Goal: Task Accomplishment & Management: Use online tool/utility

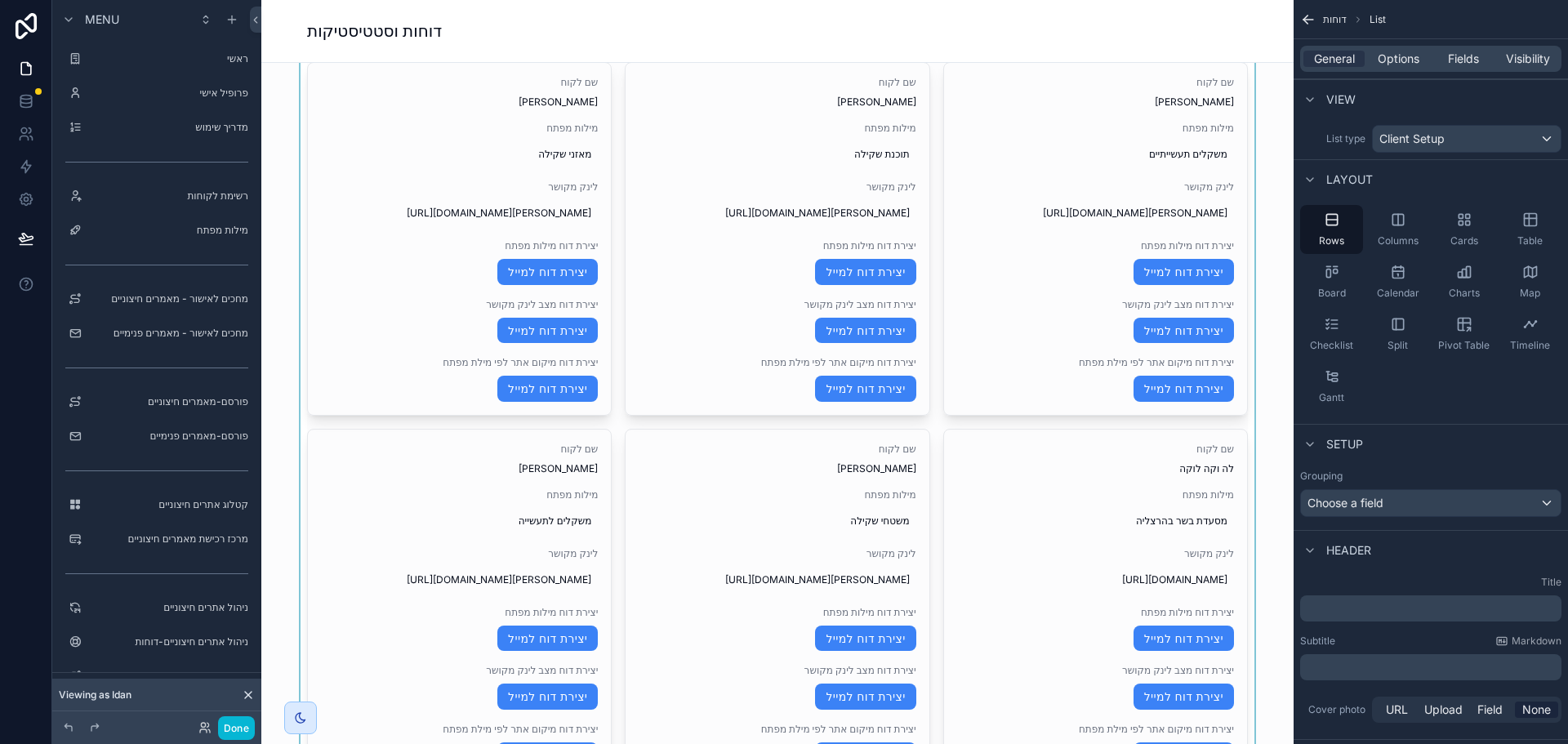
scroll to position [1244, 0]
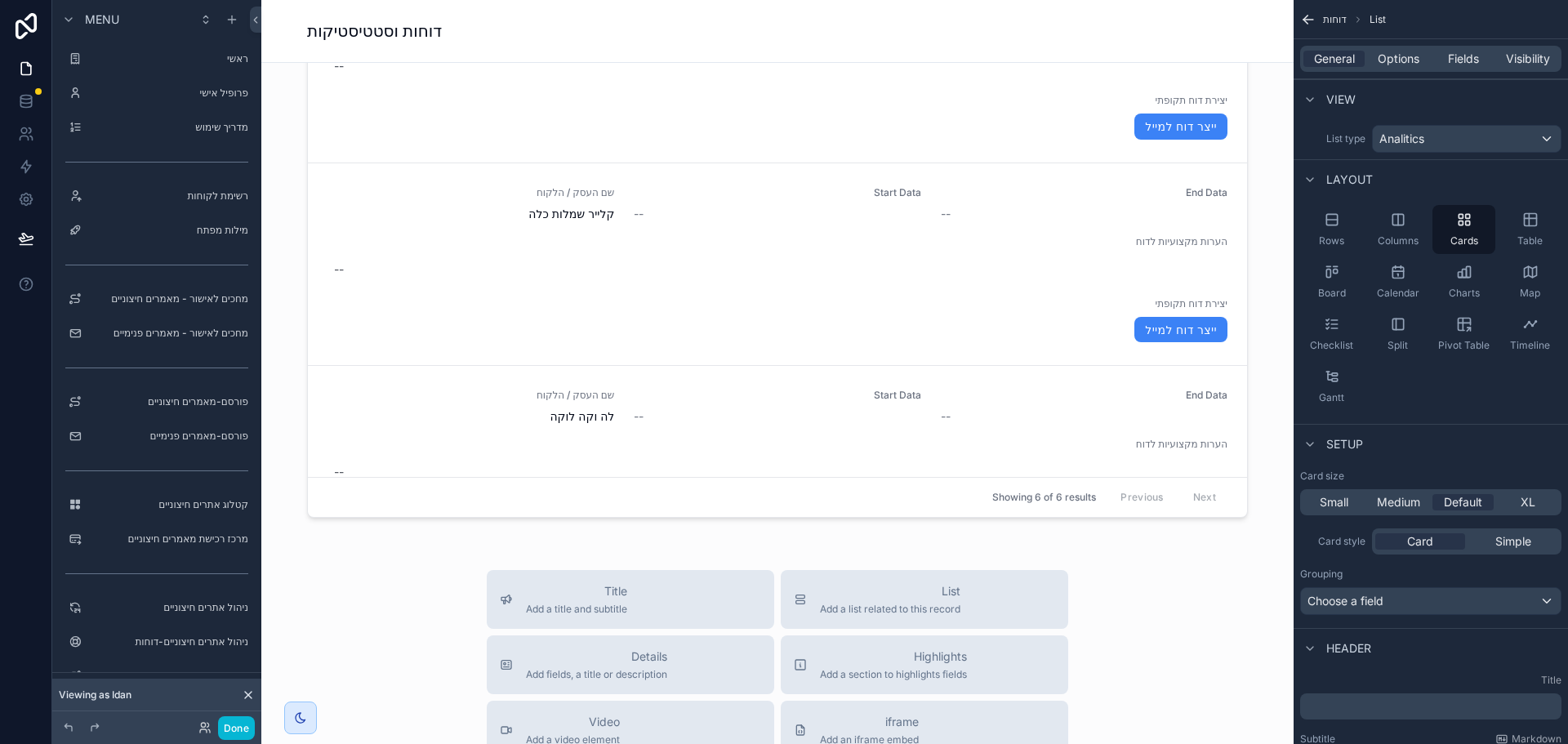
scroll to position [2944, 0]
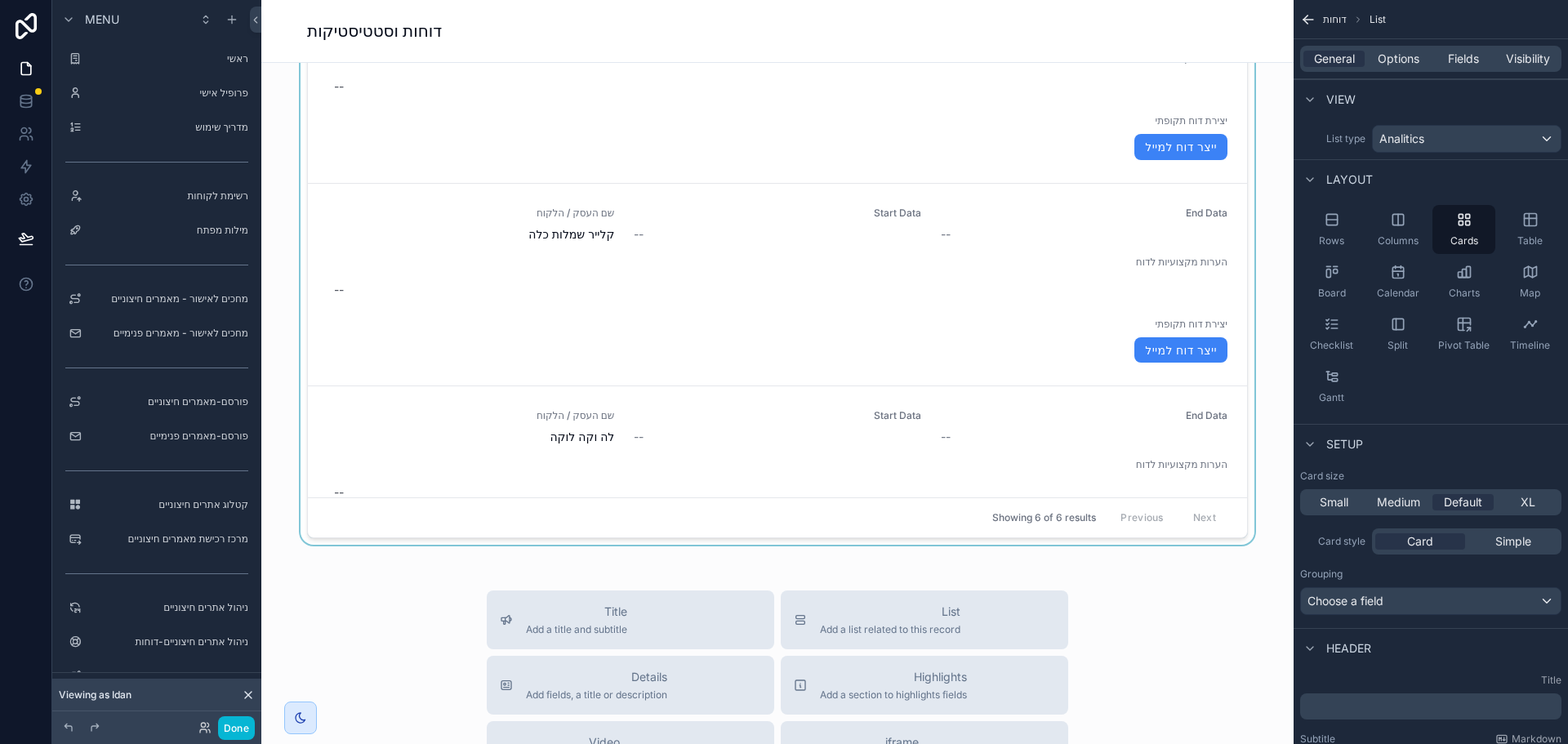
click at [908, 239] on div "scrollable content" at bounding box center [777, 261] width 1006 height 578
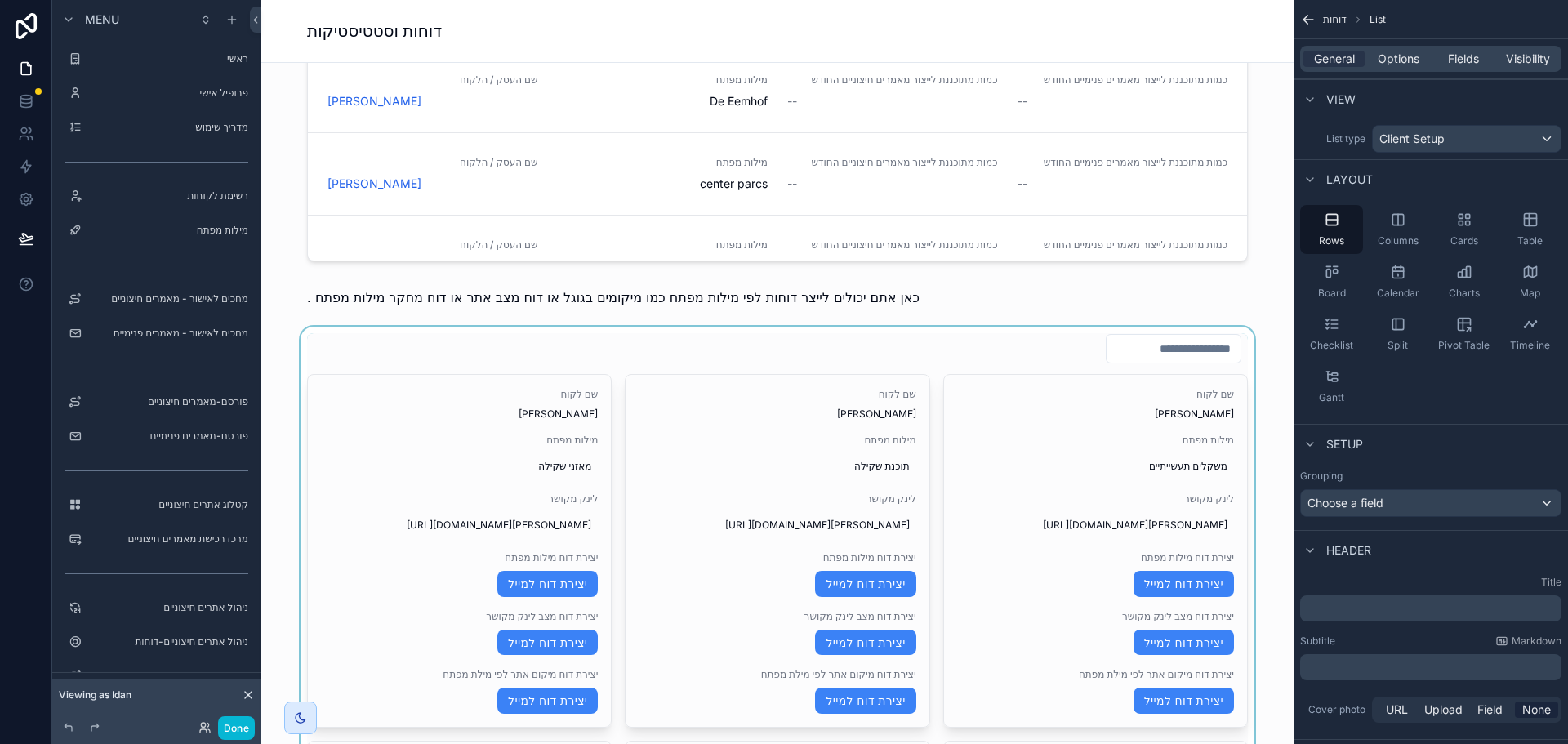
scroll to position [902, 0]
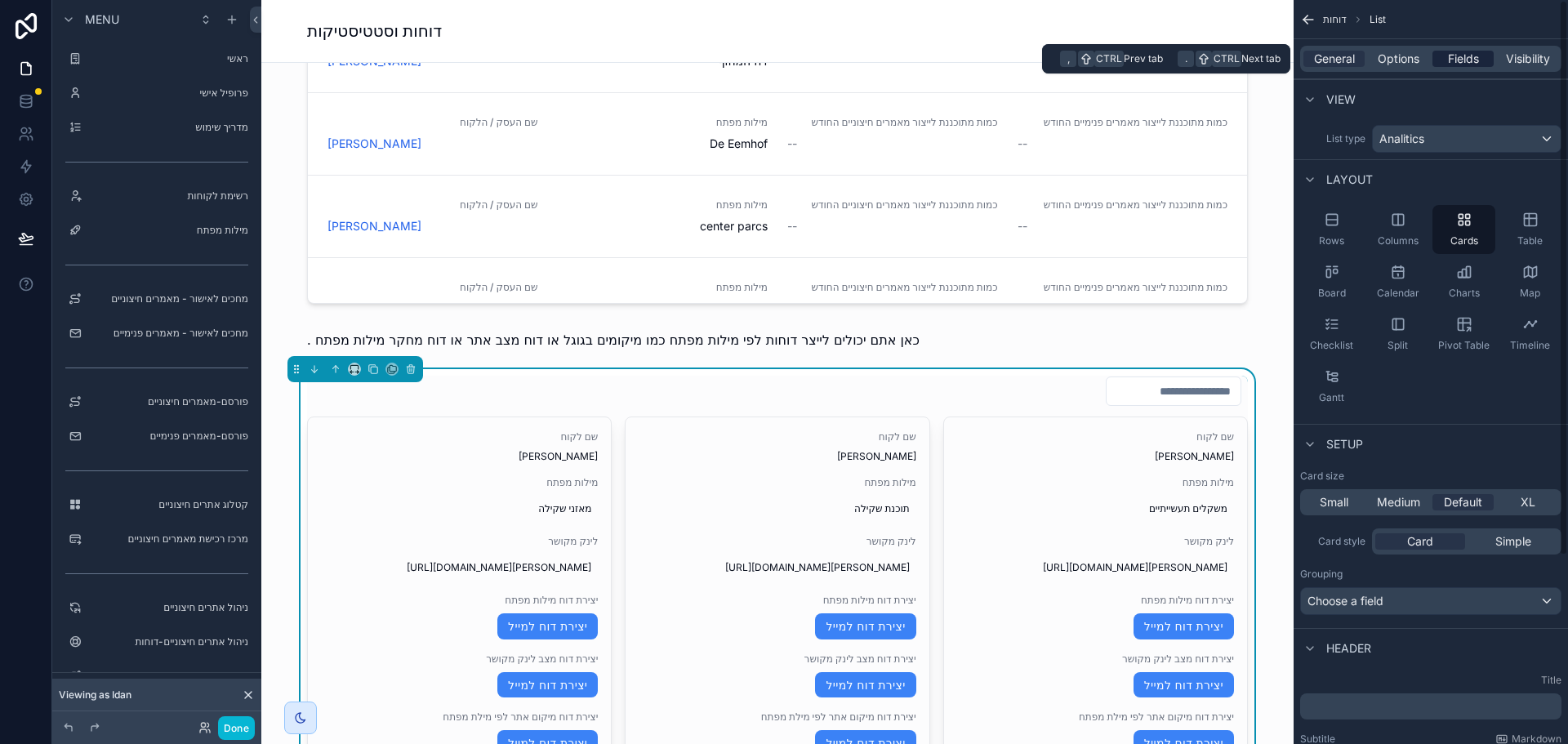
click at [1477, 60] on span "Fields" at bounding box center [1464, 59] width 31 height 17
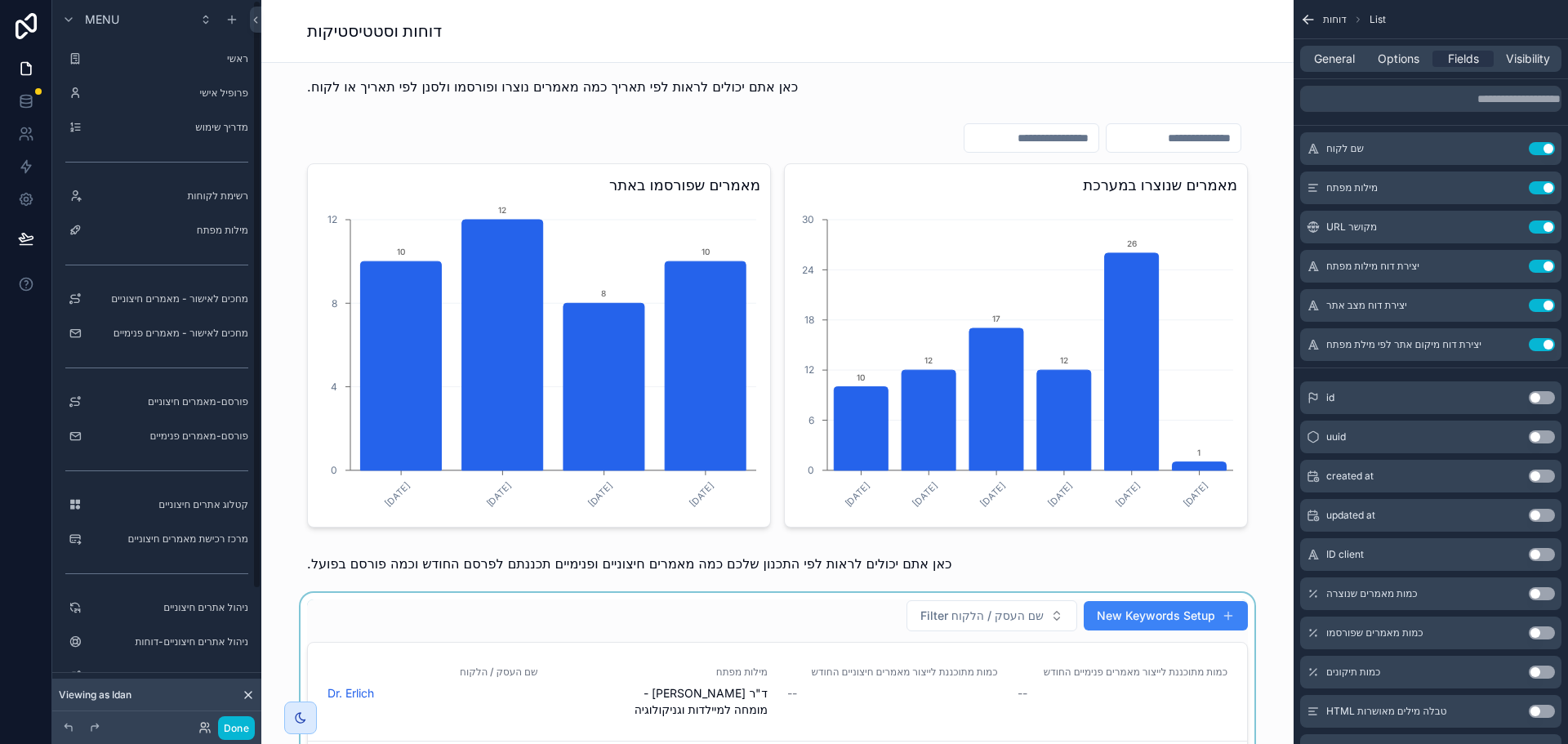
scroll to position [0, 0]
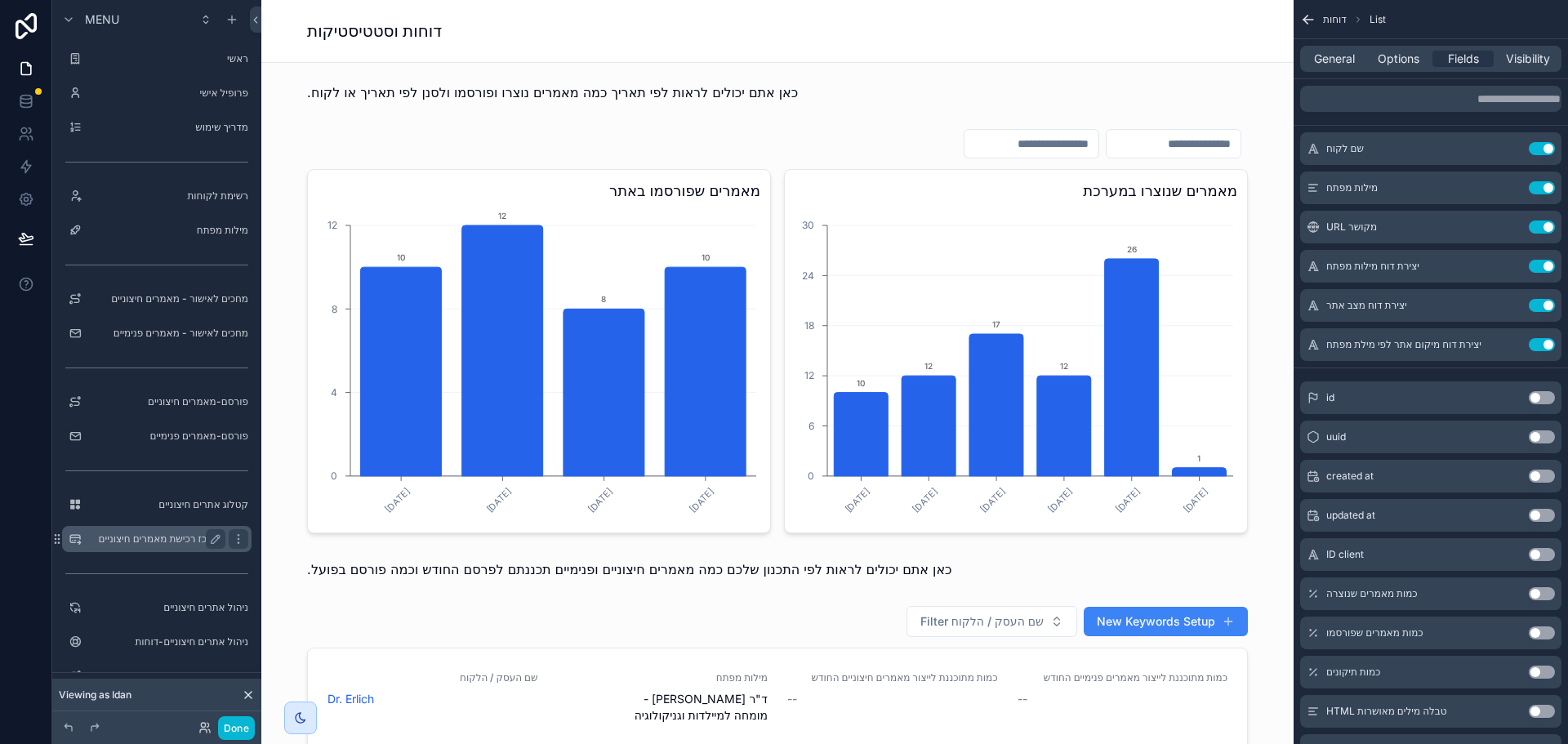
click at [165, 537] on label "מרכז רכישת מאמרים חיצוניים" at bounding box center [154, 539] width 131 height 13
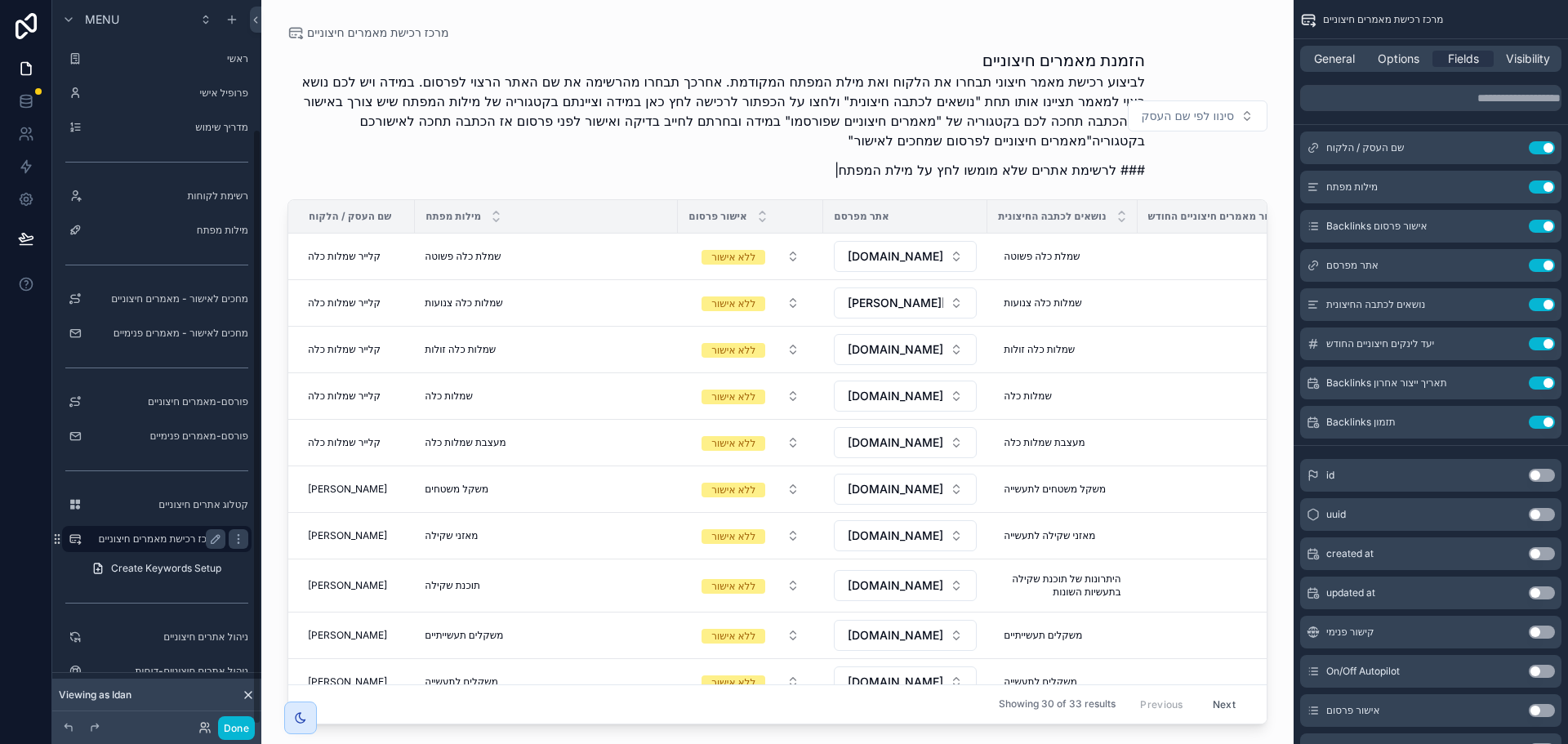
scroll to position [156, 0]
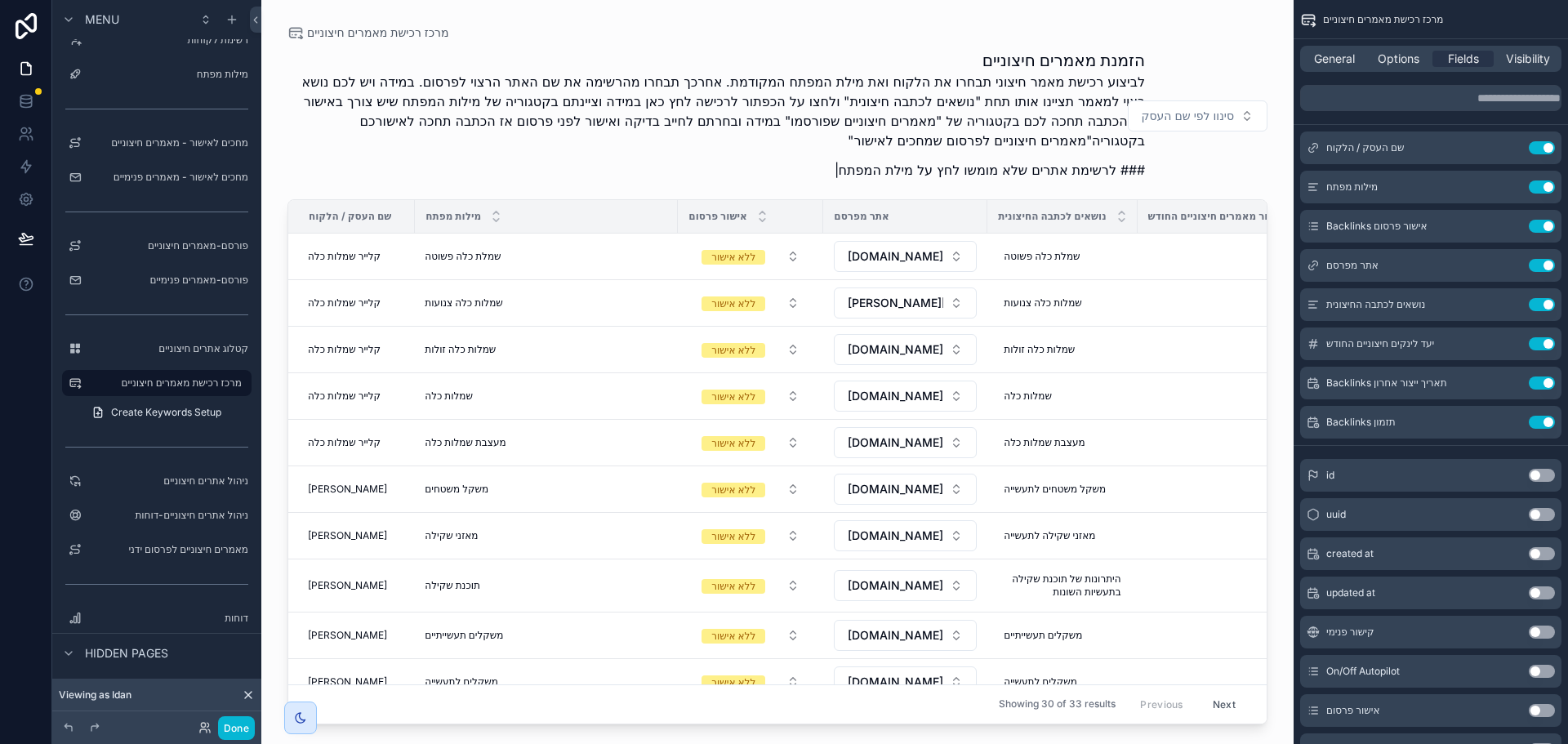
drag, startPoint x: 685, startPoint y: 718, endPoint x: 755, endPoint y: 713, distance: 70.2
click at [755, 713] on div "scrollable content" at bounding box center [777, 362] width 1032 height 724
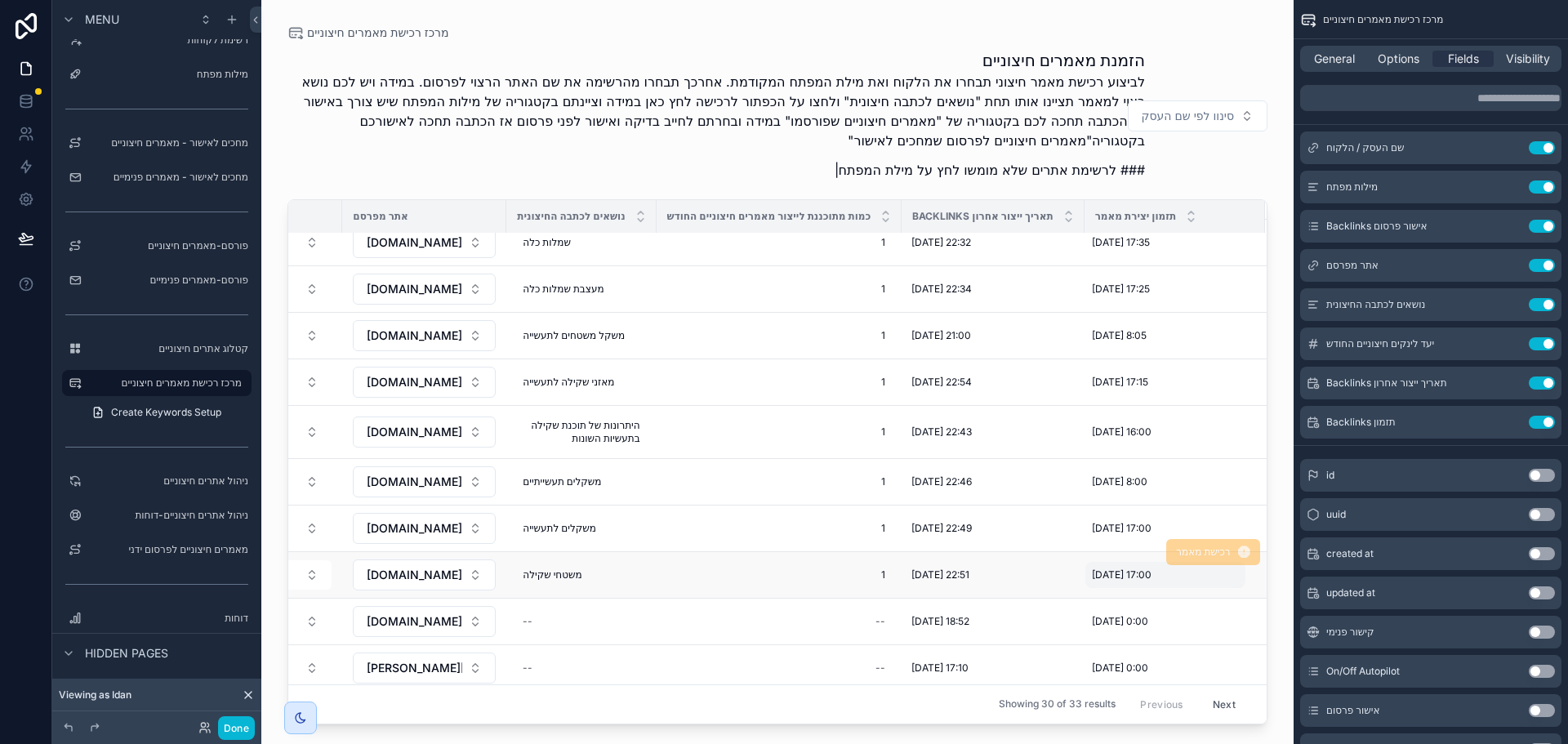
scroll to position [0, 481]
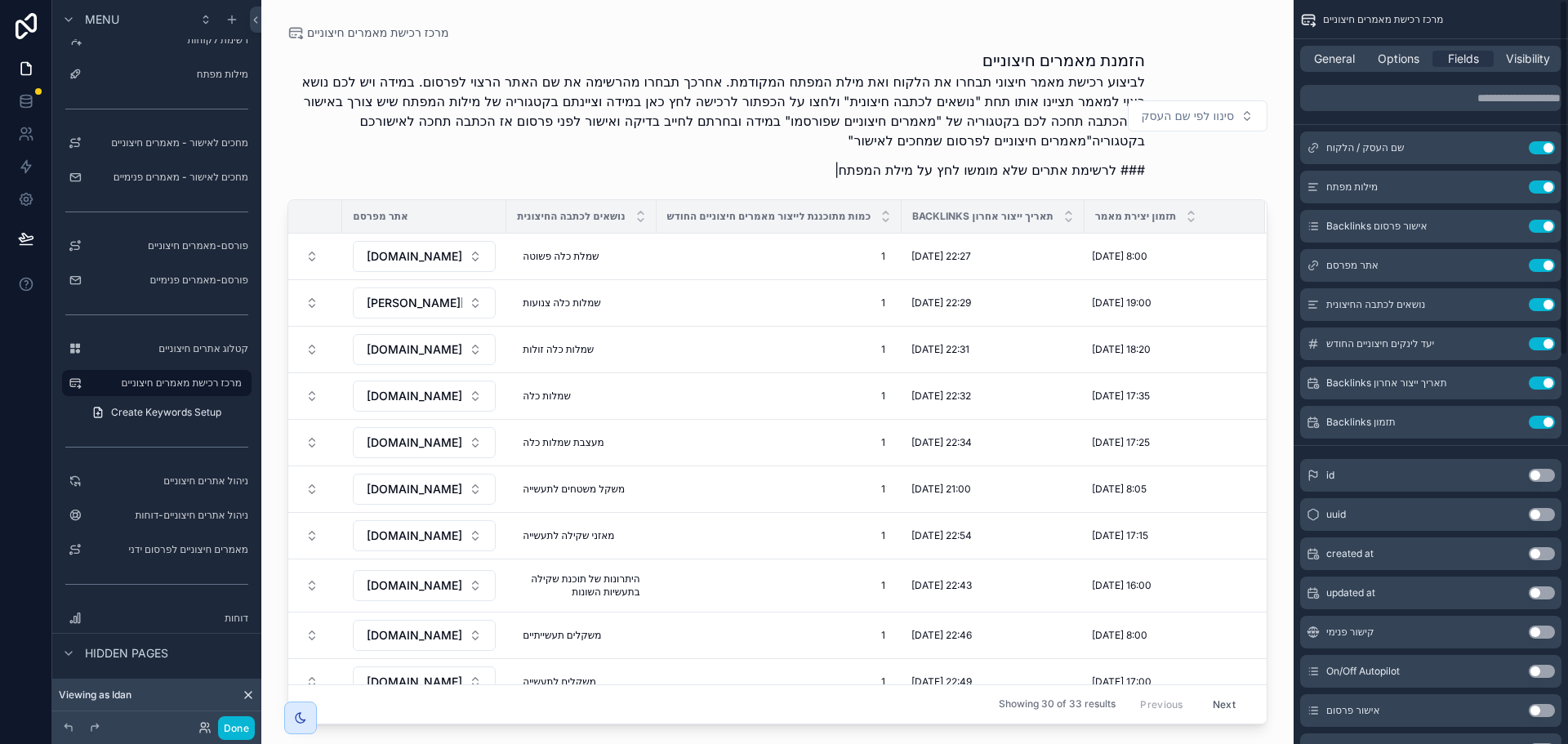
click at [1118, 222] on span "תזמון יצירת מאמר" at bounding box center [1136, 217] width 82 height 13
click at [1192, 279] on td "[DATE] 8:00 [DATE] 8:00" at bounding box center [1175, 257] width 180 height 46
click at [1510, 421] on icon "scrollable content" at bounding box center [1509, 422] width 13 height 13
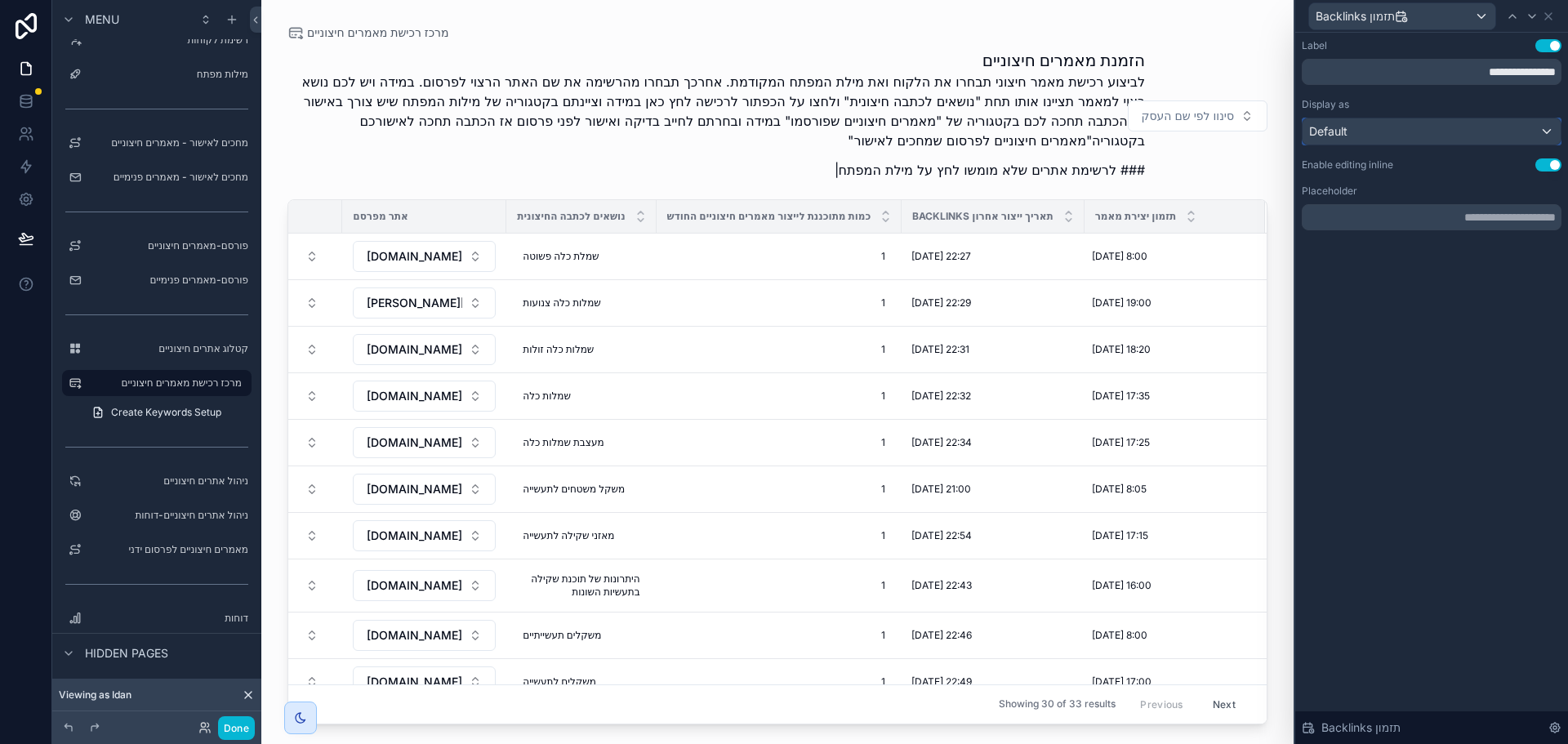
click at [1417, 142] on div "Default" at bounding box center [1432, 131] width 258 height 26
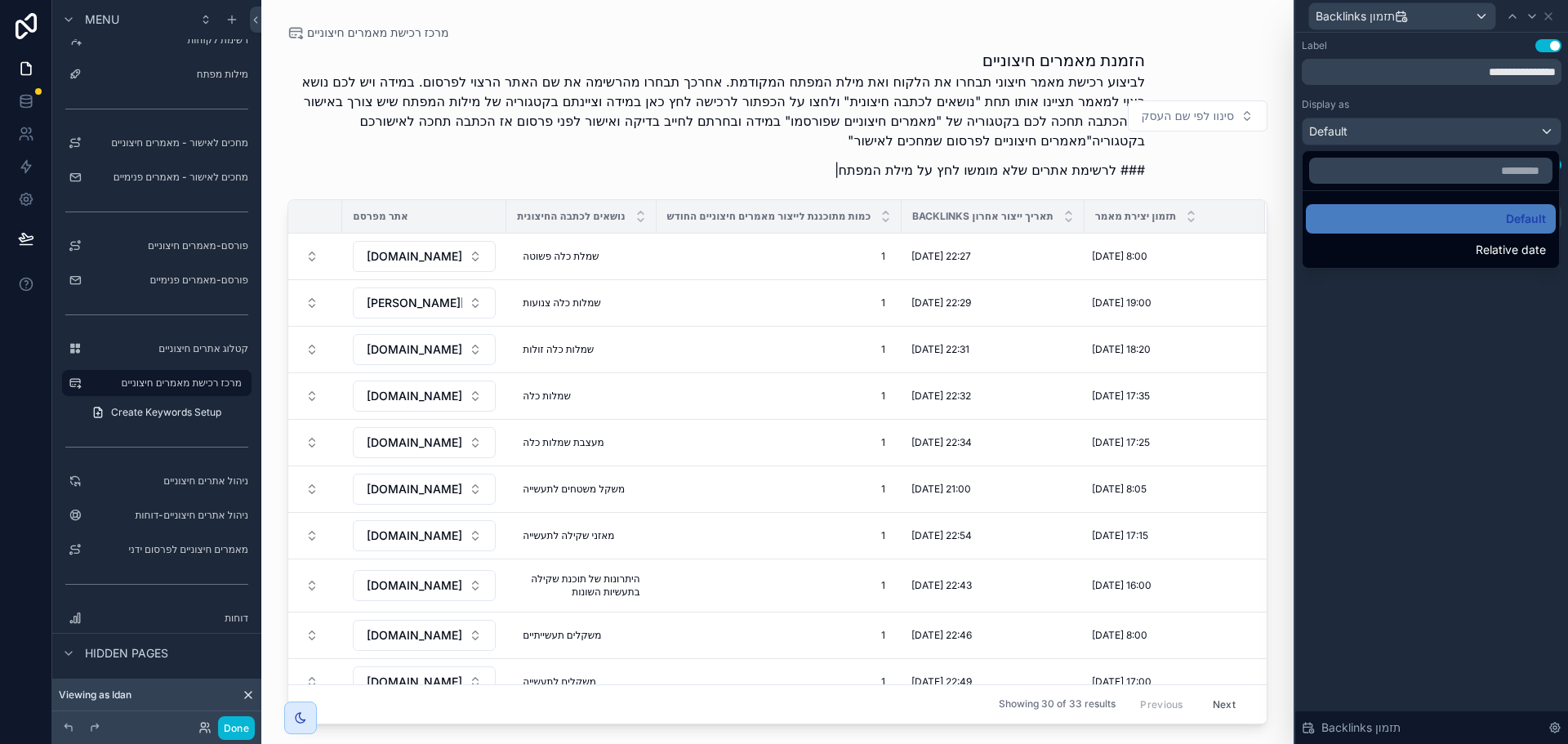
click at [1418, 417] on div at bounding box center [1432, 372] width 273 height 744
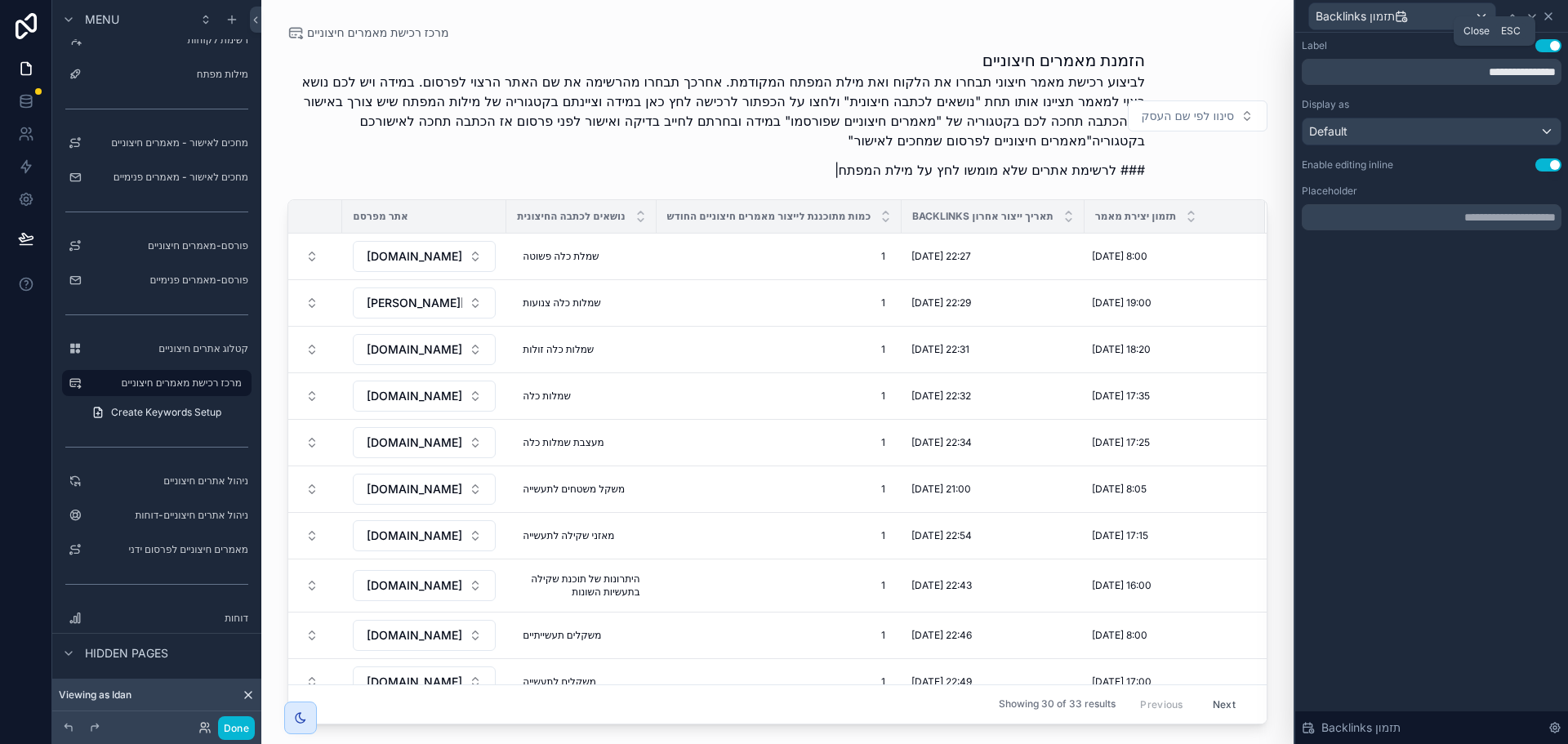
click at [1547, 17] on icon at bounding box center [1548, 17] width 7 height 7
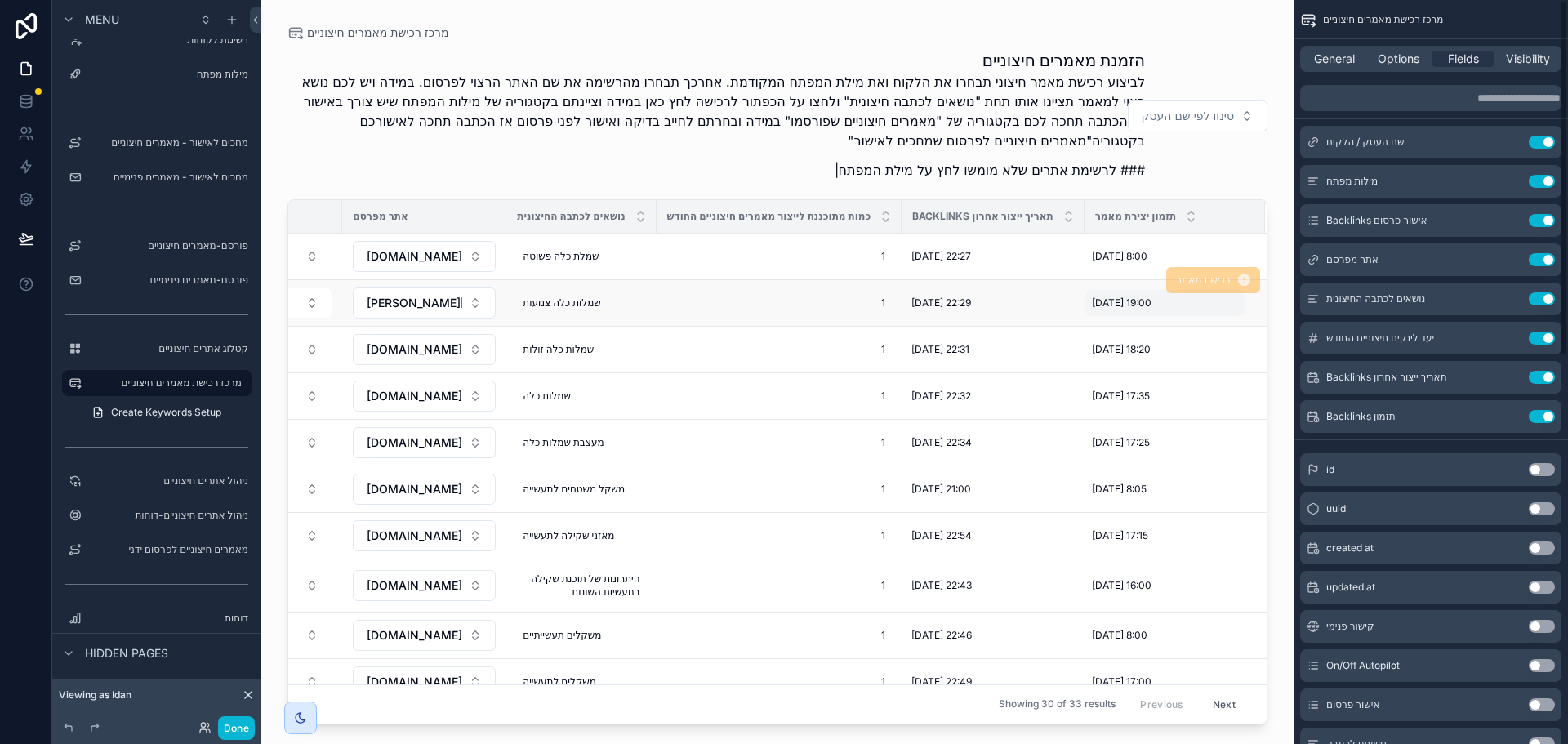
scroll to position [0, 0]
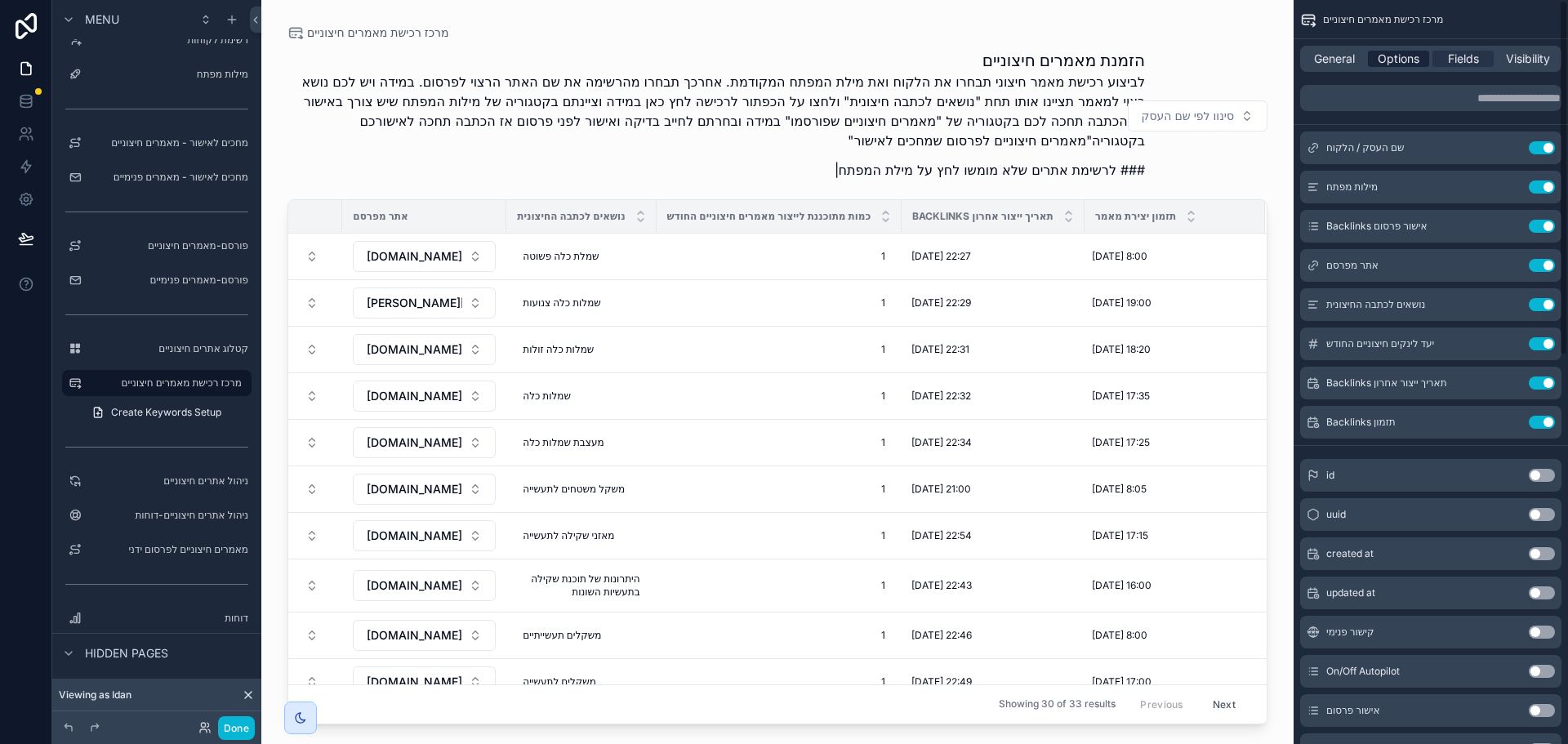
click at [1398, 62] on span "Options" at bounding box center [1399, 59] width 41 height 17
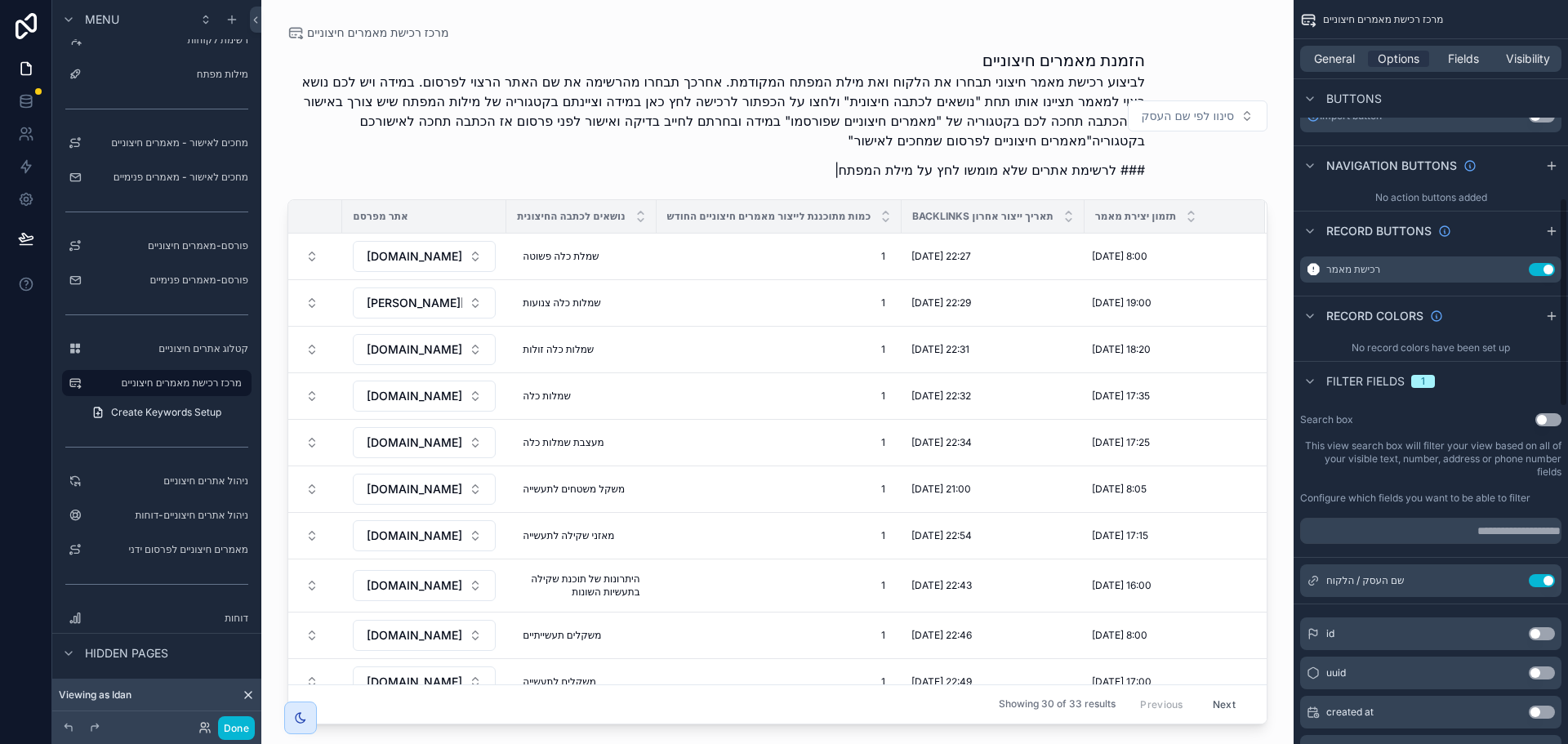
scroll to position [572, 0]
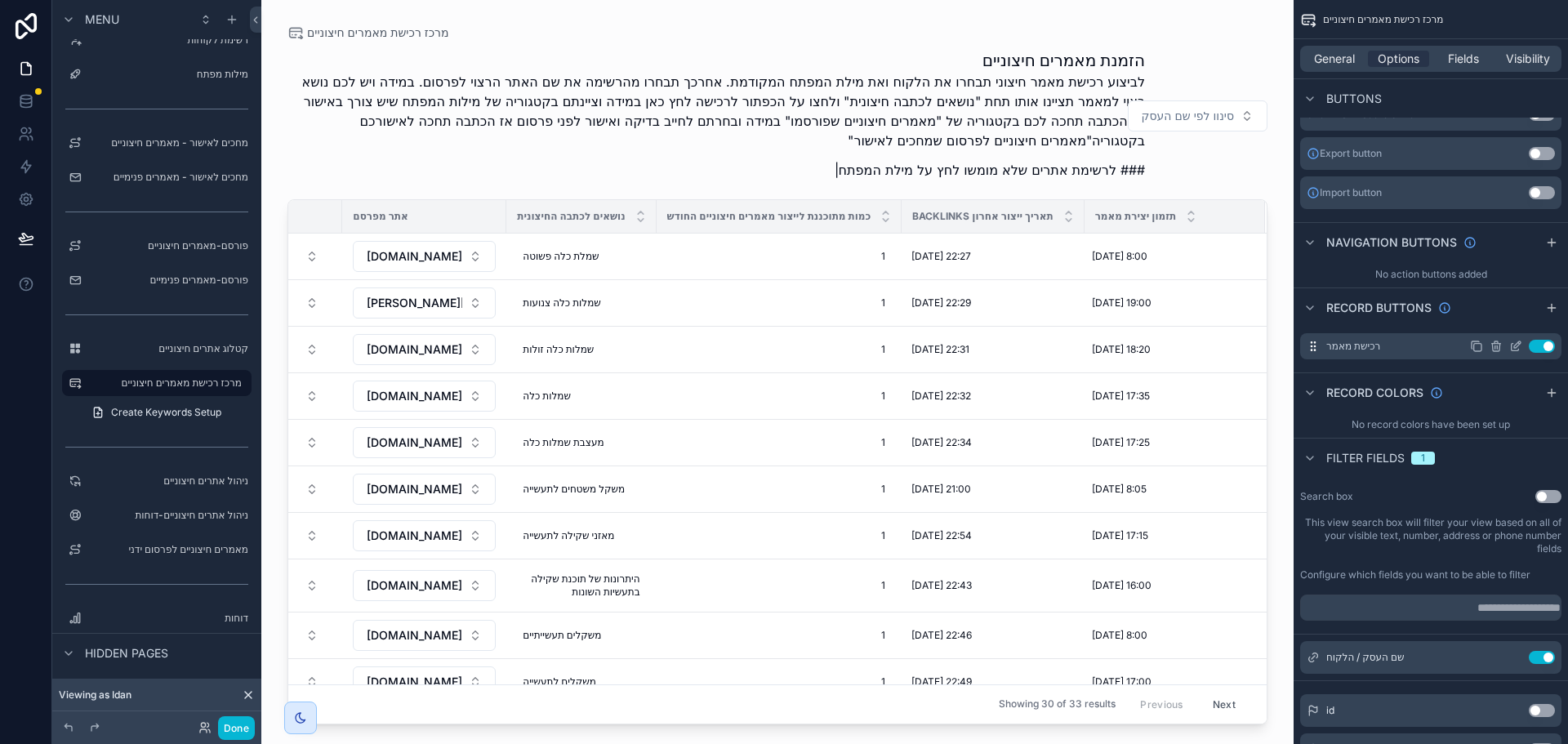
click at [1478, 347] on icon "scrollable content" at bounding box center [1476, 346] width 13 height 13
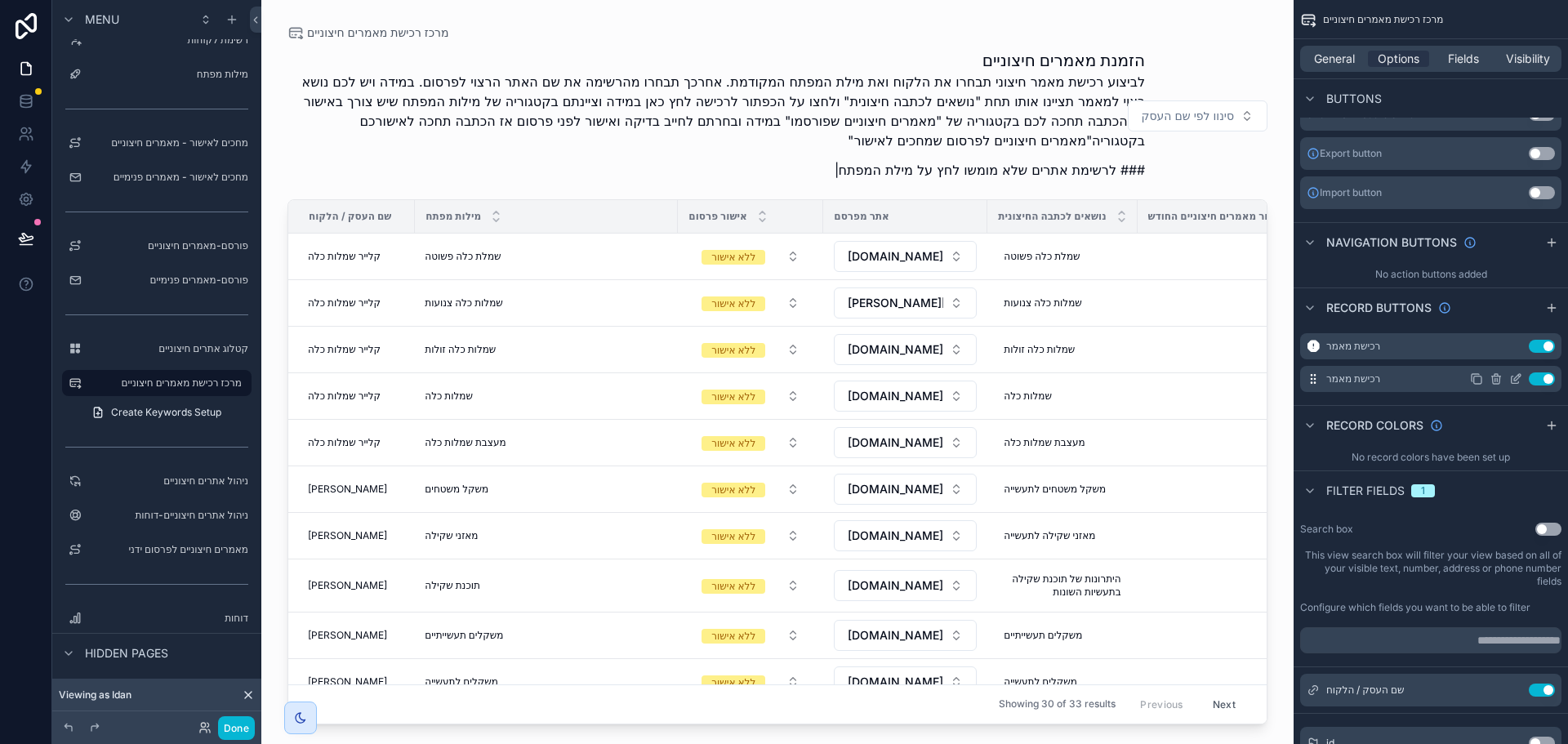
click at [1515, 379] on icon "scrollable content" at bounding box center [1516, 379] width 13 height 13
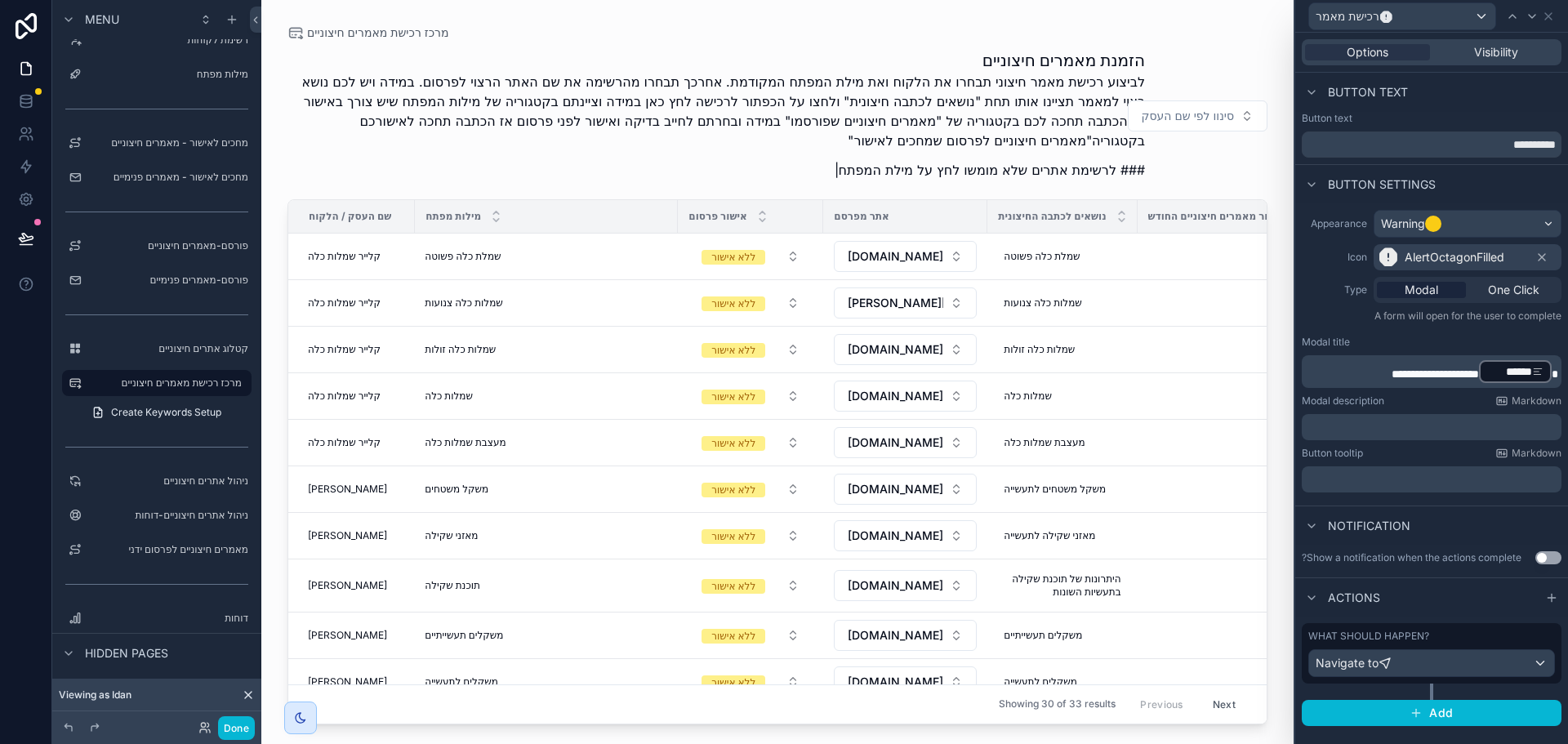
scroll to position [1927, 0]
